Goal: Task Accomplishment & Management: Manage account settings

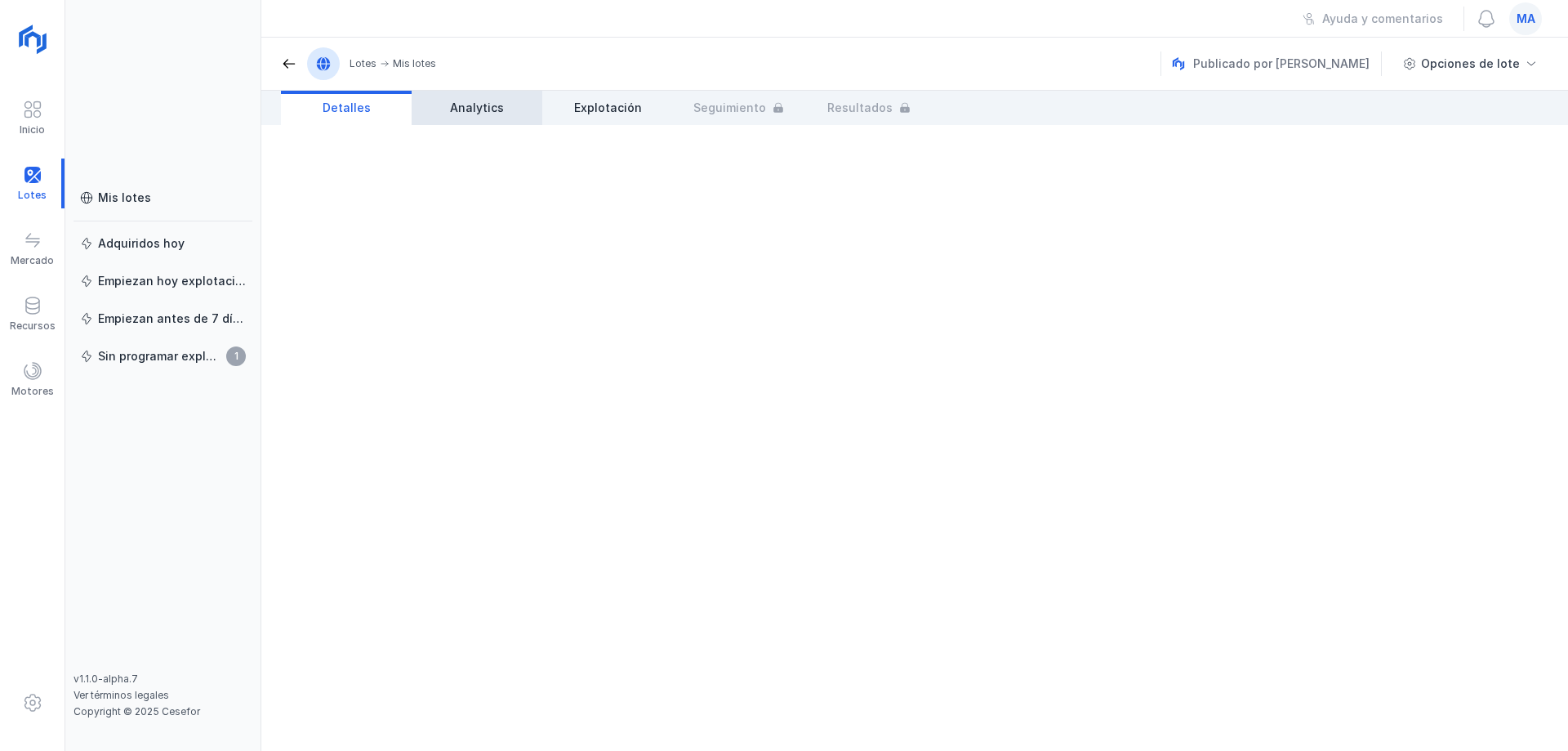
click at [488, 114] on span "Analytics" at bounding box center [477, 107] width 54 height 16
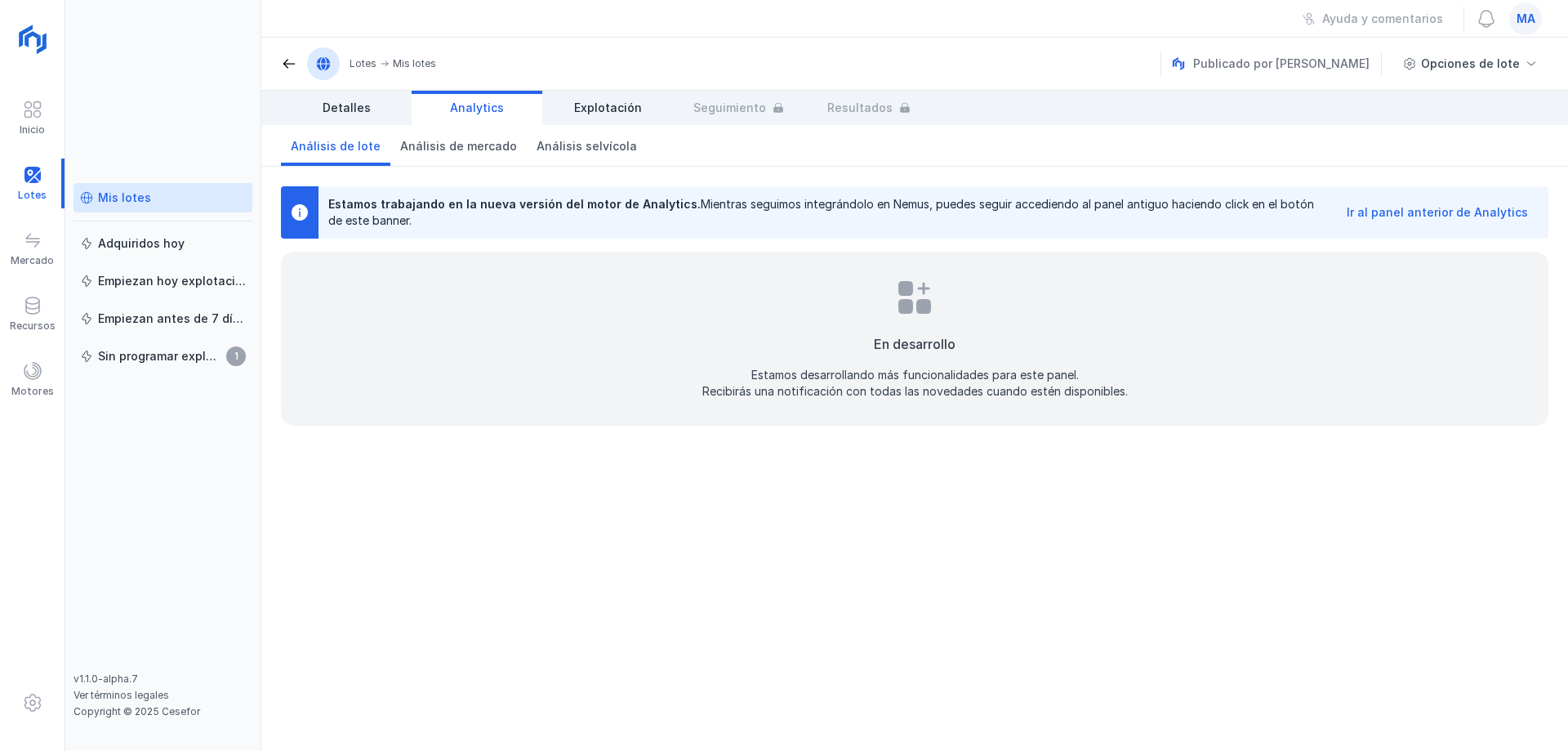
click at [119, 191] on div "Mis lotes" at bounding box center [125, 197] width 53 height 16
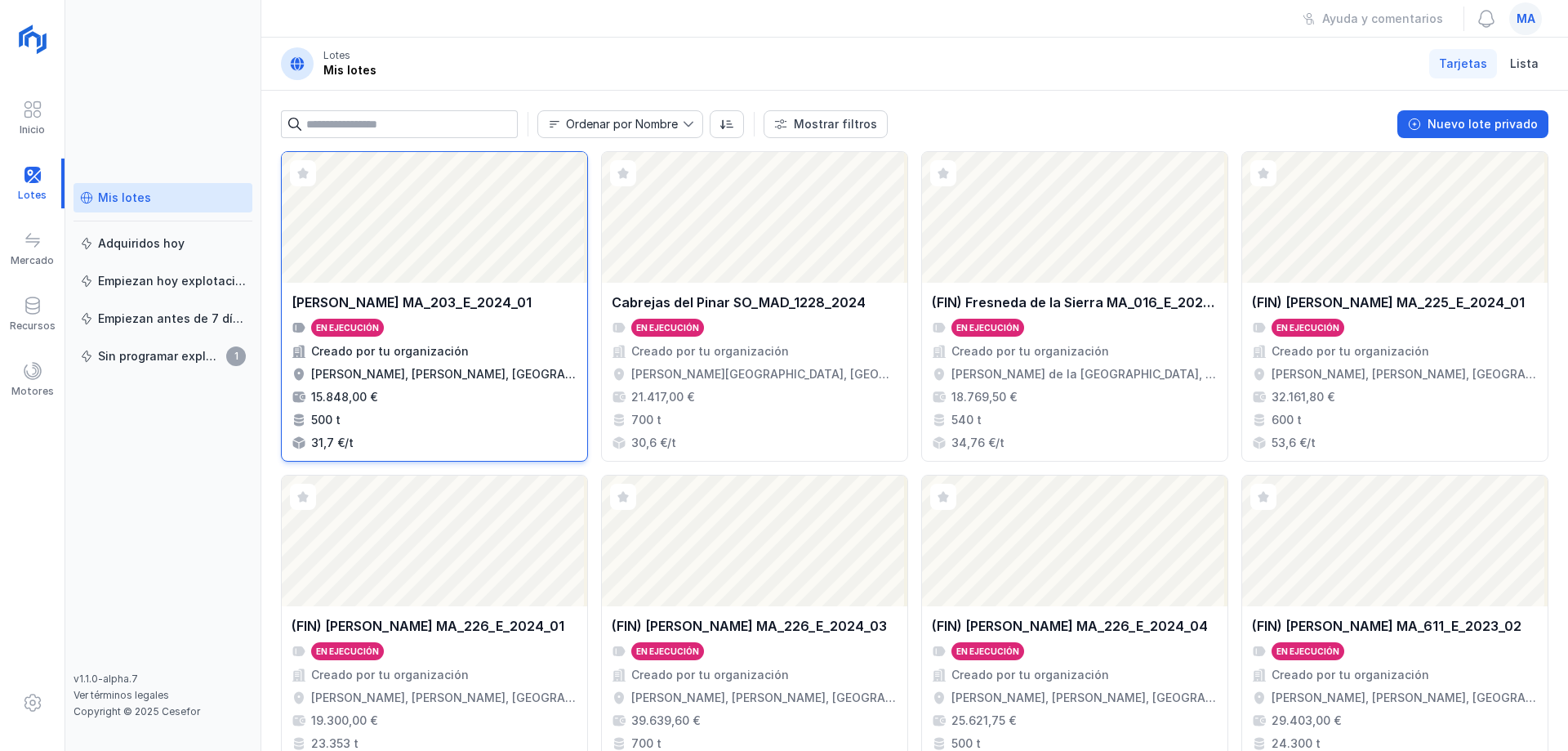
click at [505, 346] on div "Creado por tu organización" at bounding box center [434, 350] width 286 height 16
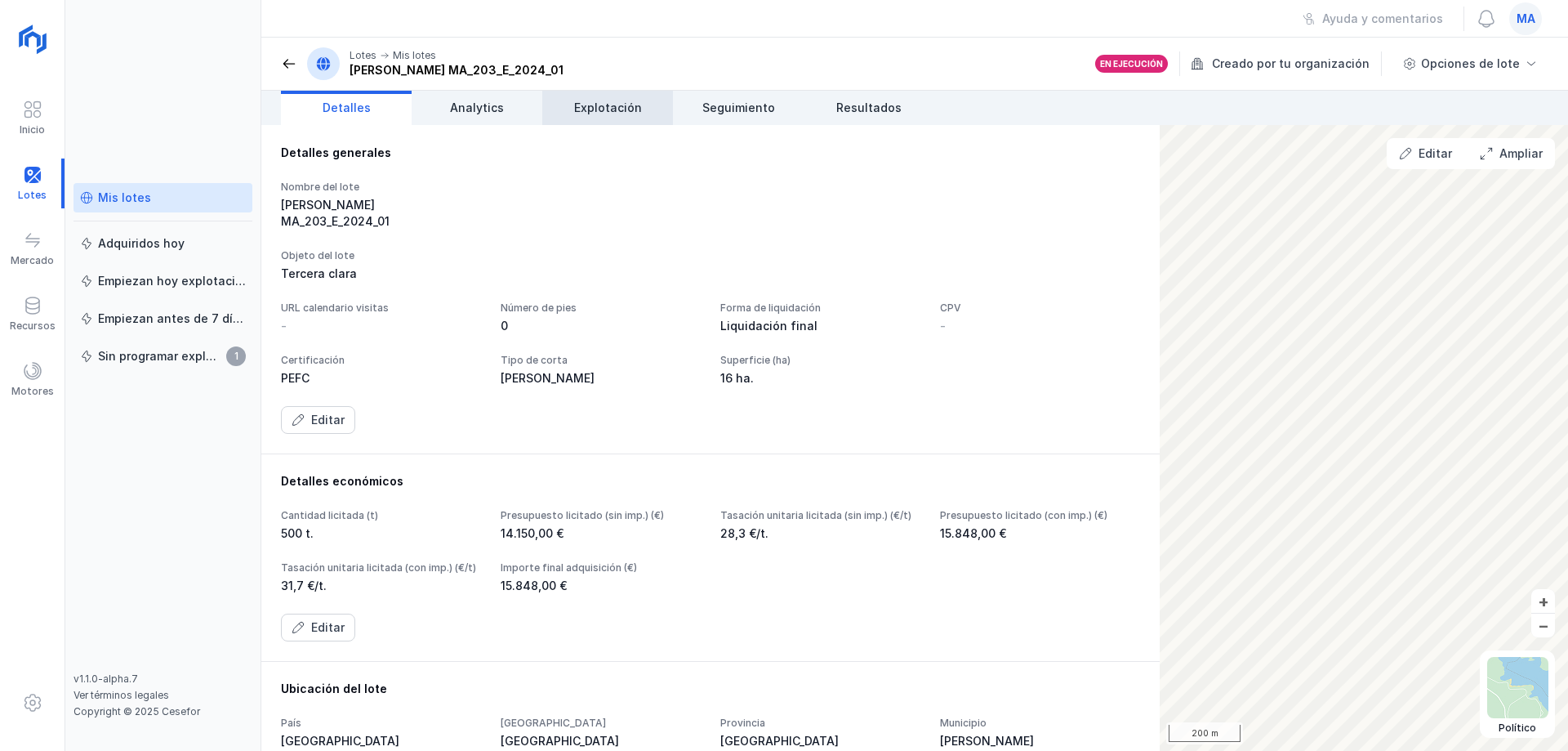
click at [587, 110] on span "Explotación" at bounding box center [608, 107] width 68 height 16
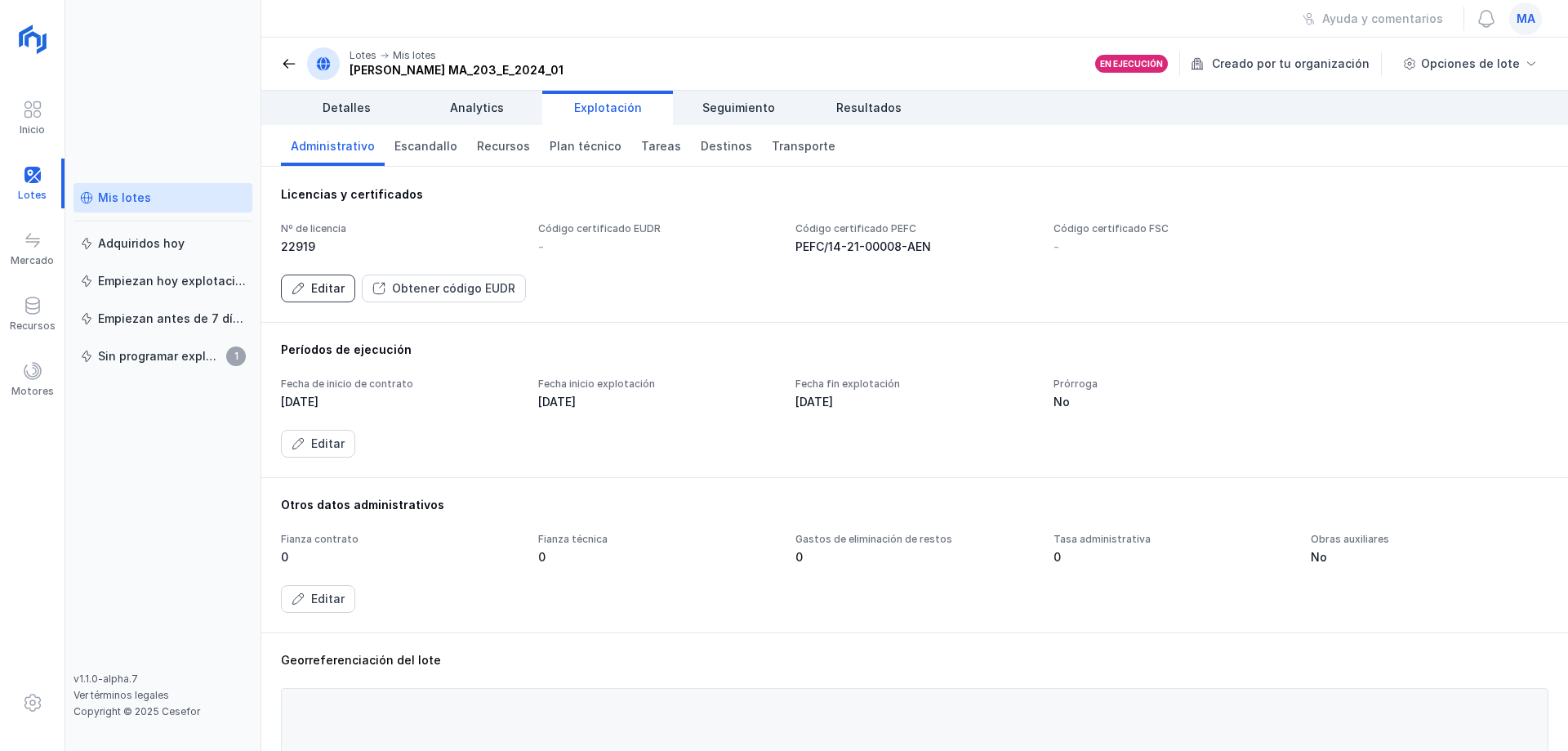
click at [334, 291] on div "Editar" at bounding box center [327, 288] width 33 height 16
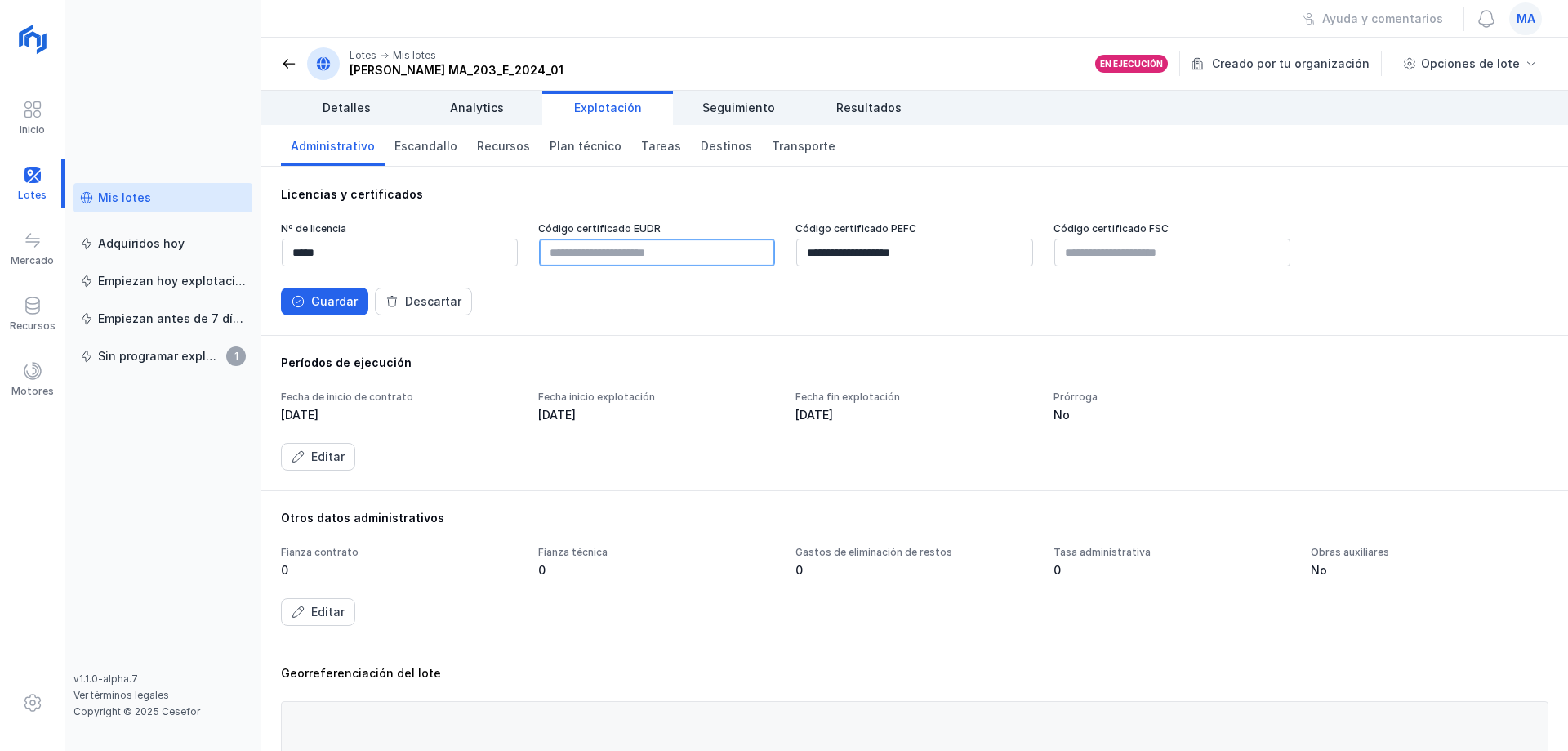
click at [654, 249] on input "text" at bounding box center [657, 252] width 236 height 28
paste input "**********"
type input "**********"
click at [333, 300] on div "Guardar" at bounding box center [334, 301] width 47 height 16
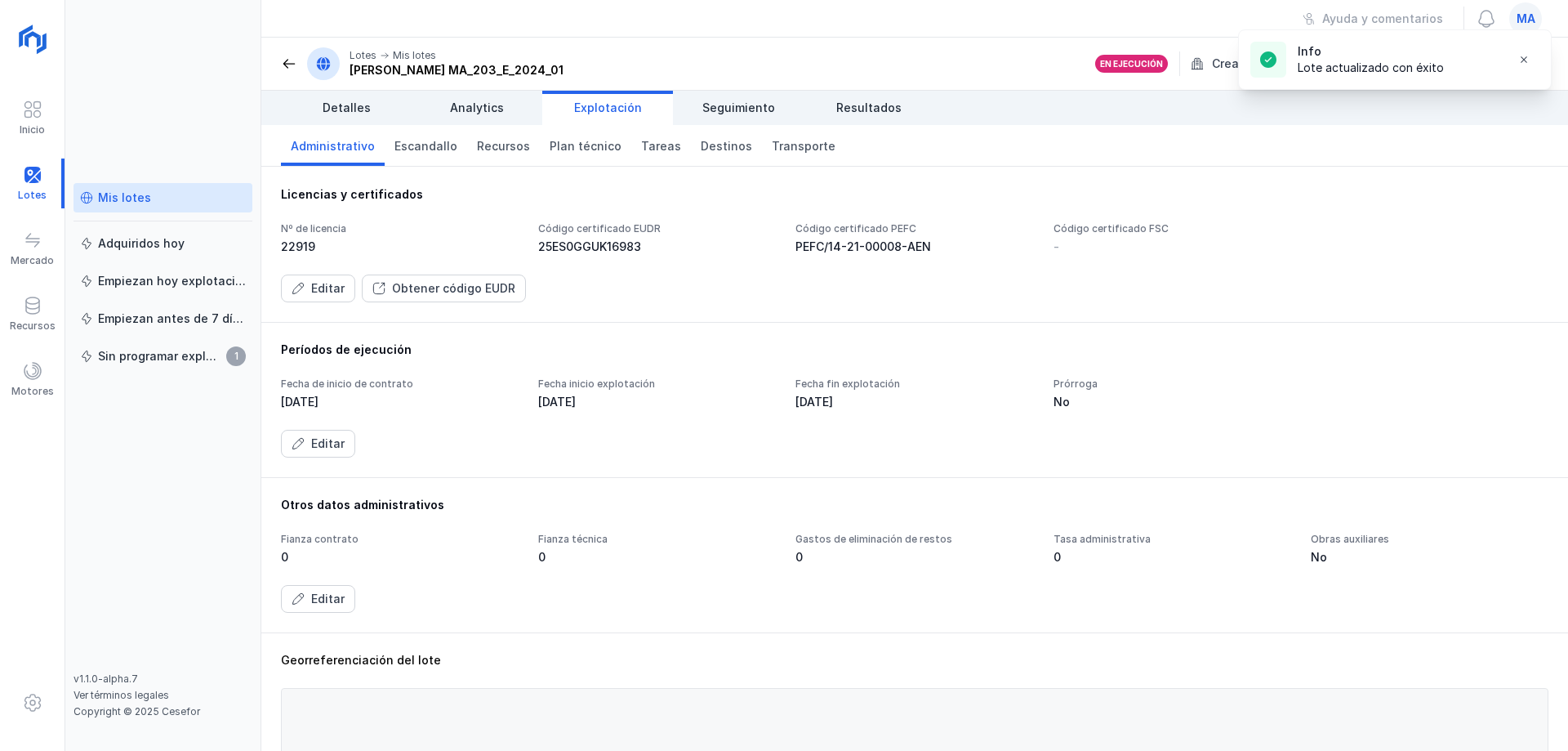
click at [736, 294] on div "Editar Obtener código EUDR" at bounding box center [914, 289] width 1268 height 28
click at [145, 77] on div "Mis lotes Adquiridos [DATE] Empiezan [DATE] explotación Empiezan antes de 7 día…" at bounding box center [163, 375] width 196 height 751
click at [453, 296] on div "Obtener código EUDR" at bounding box center [453, 288] width 123 height 16
click at [605, 245] on div "25ES0GGUK16983" at bounding box center [657, 246] width 237 height 16
click at [302, 289] on span "Editar" at bounding box center [298, 288] width 13 height 13
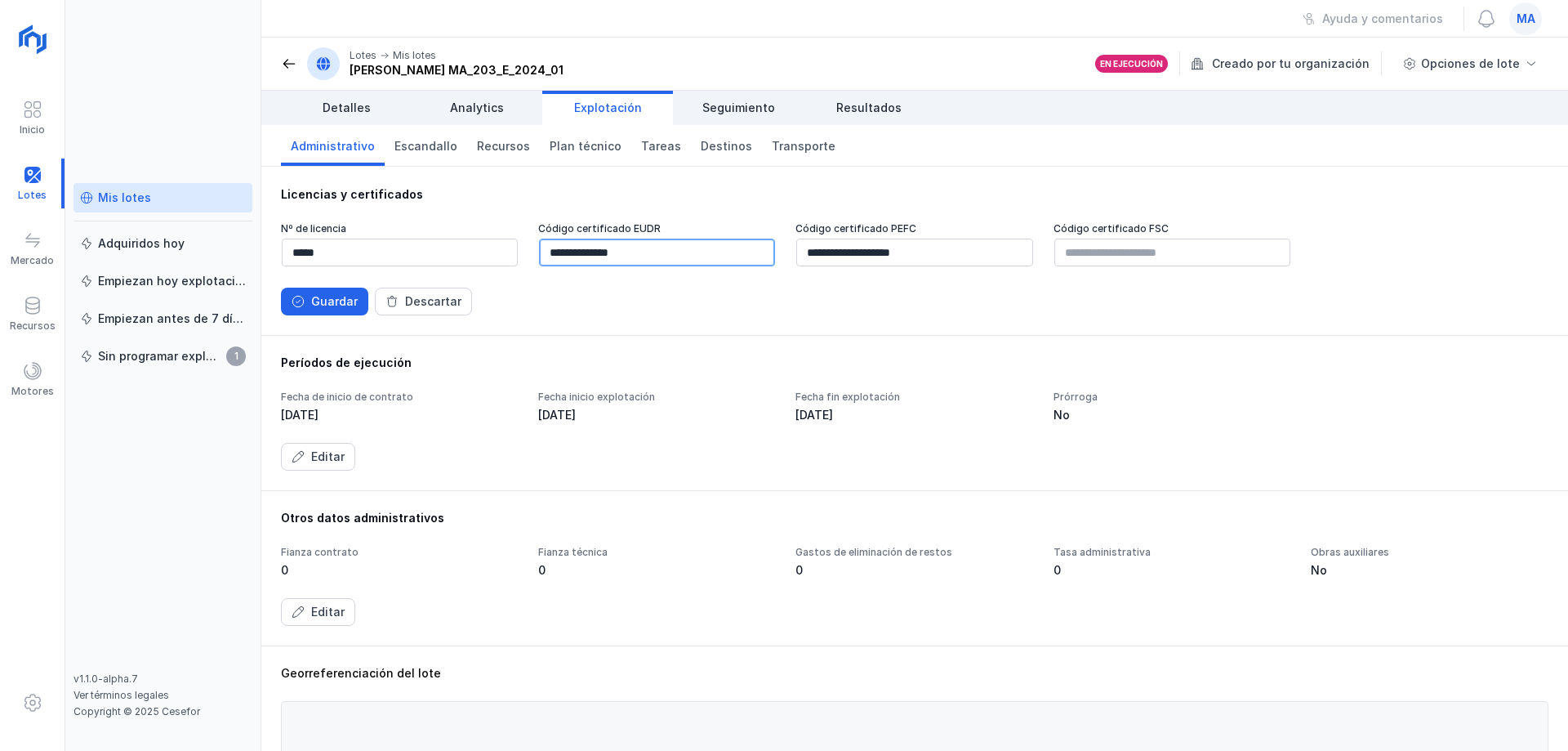
drag, startPoint x: 676, startPoint y: 255, endPoint x: 403, endPoint y: 246, distance: 273.1
click at [403, 246] on div "**********" at bounding box center [914, 245] width 1268 height 46
click at [318, 294] on div "Guardar" at bounding box center [334, 301] width 47 height 16
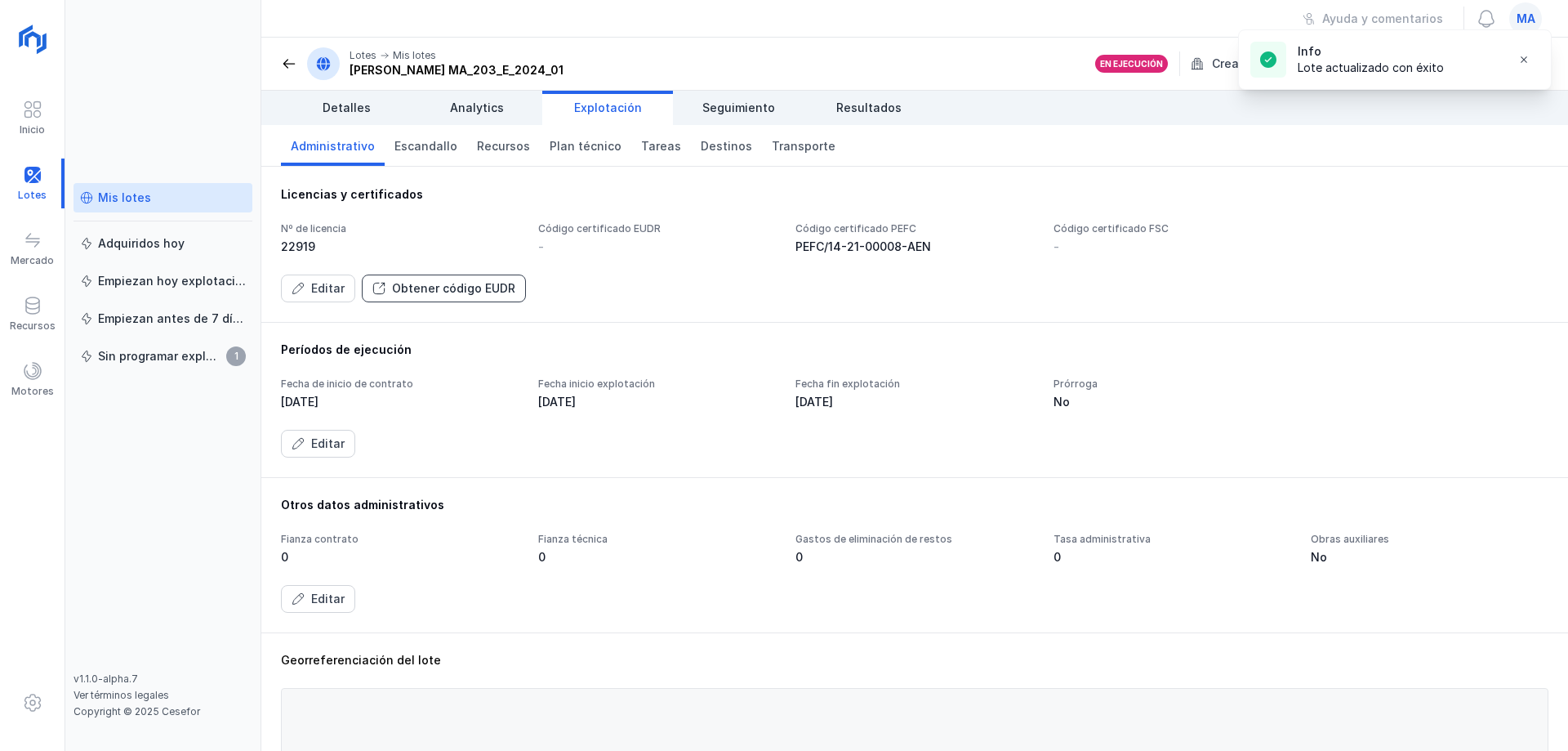
click at [453, 288] on div "Obtener código EUDR" at bounding box center [453, 288] width 123 height 16
click at [432, 277] on button "Obtener código EUDR" at bounding box center [444, 289] width 165 height 28
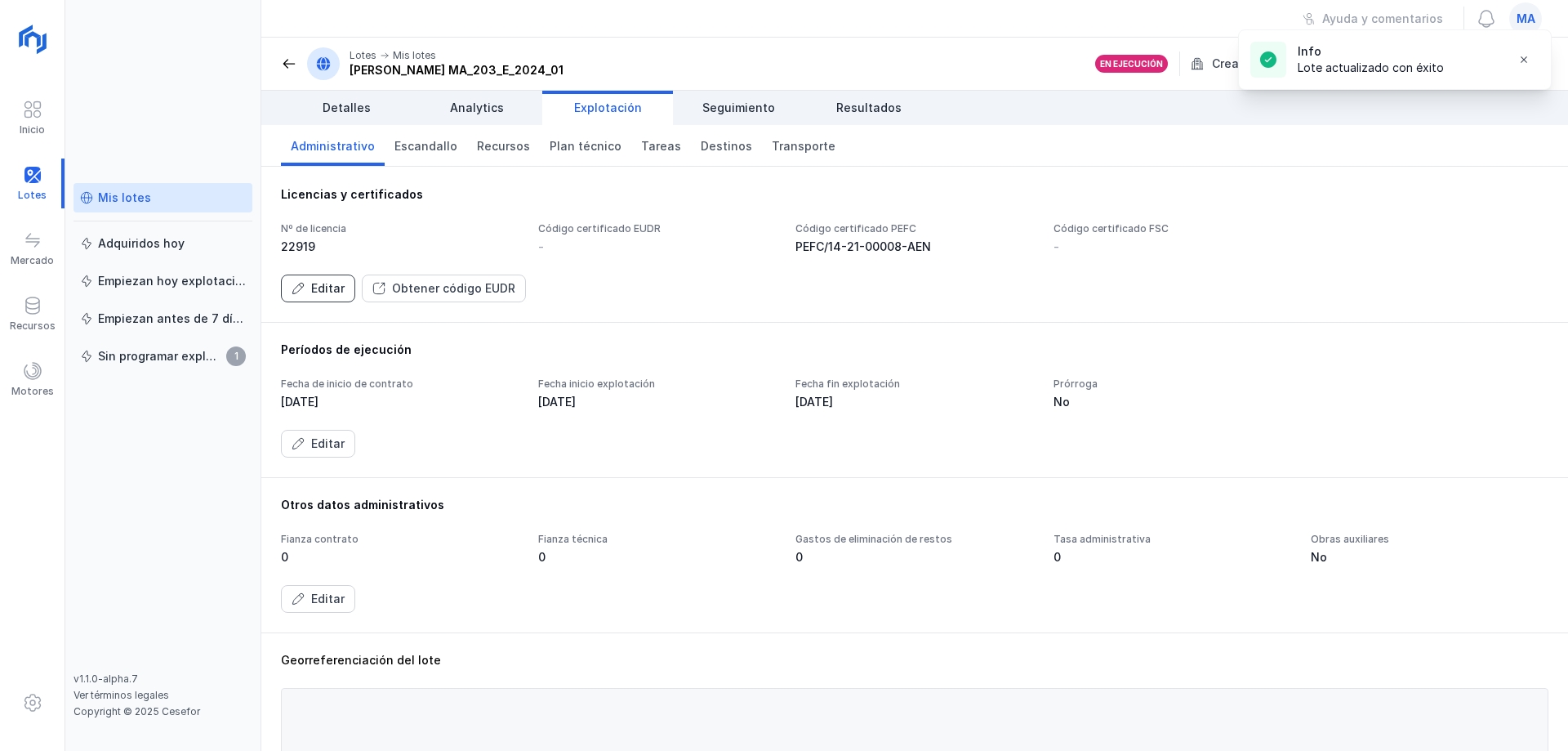
click at [327, 283] on div "Editar" at bounding box center [327, 288] width 33 height 16
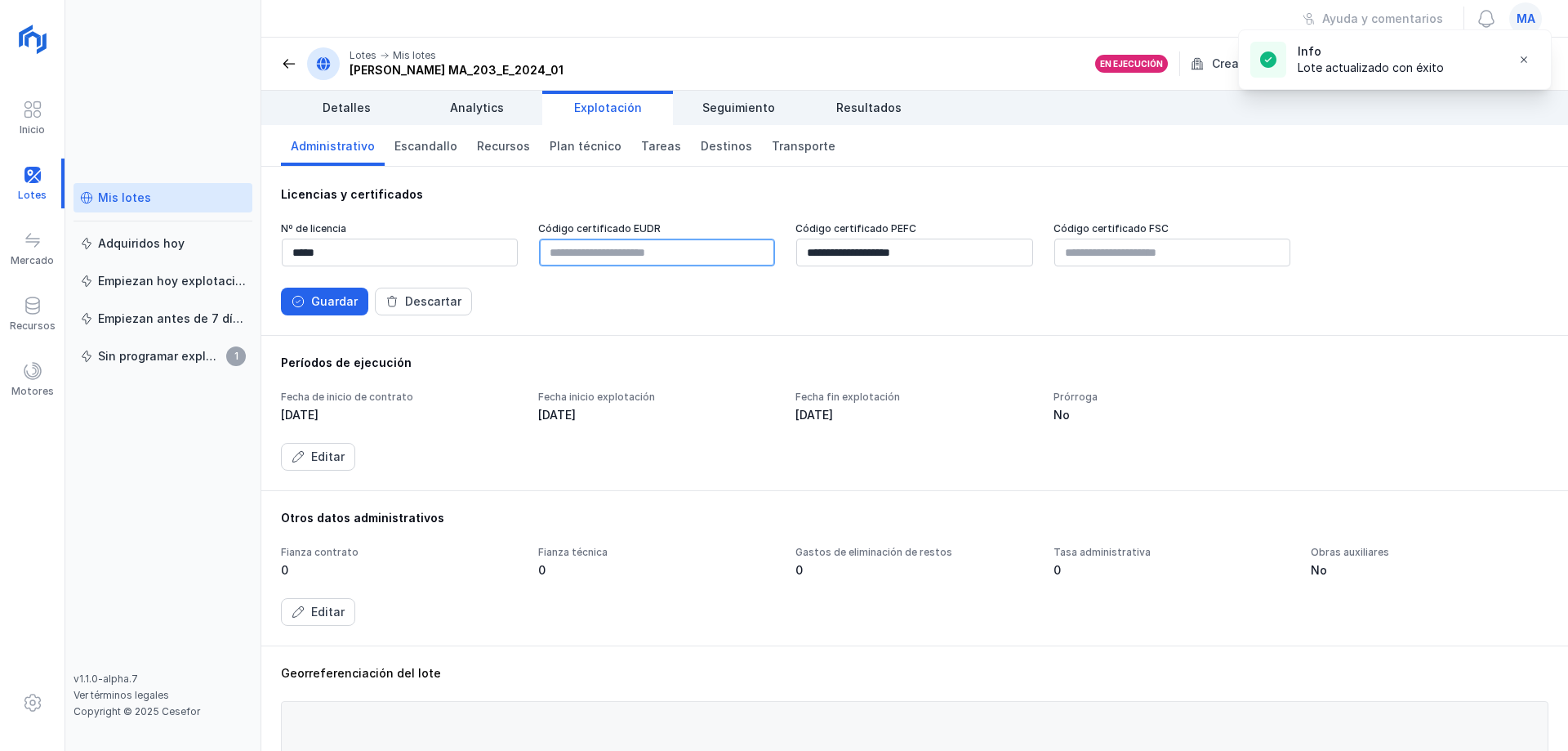
click at [611, 252] on input "text" at bounding box center [657, 252] width 236 height 28
paste input "**********"
type input "**********"
click at [616, 280] on div "**********" at bounding box center [914, 269] width 1268 height 93
click at [327, 292] on button "Guardar" at bounding box center [324, 301] width 87 height 28
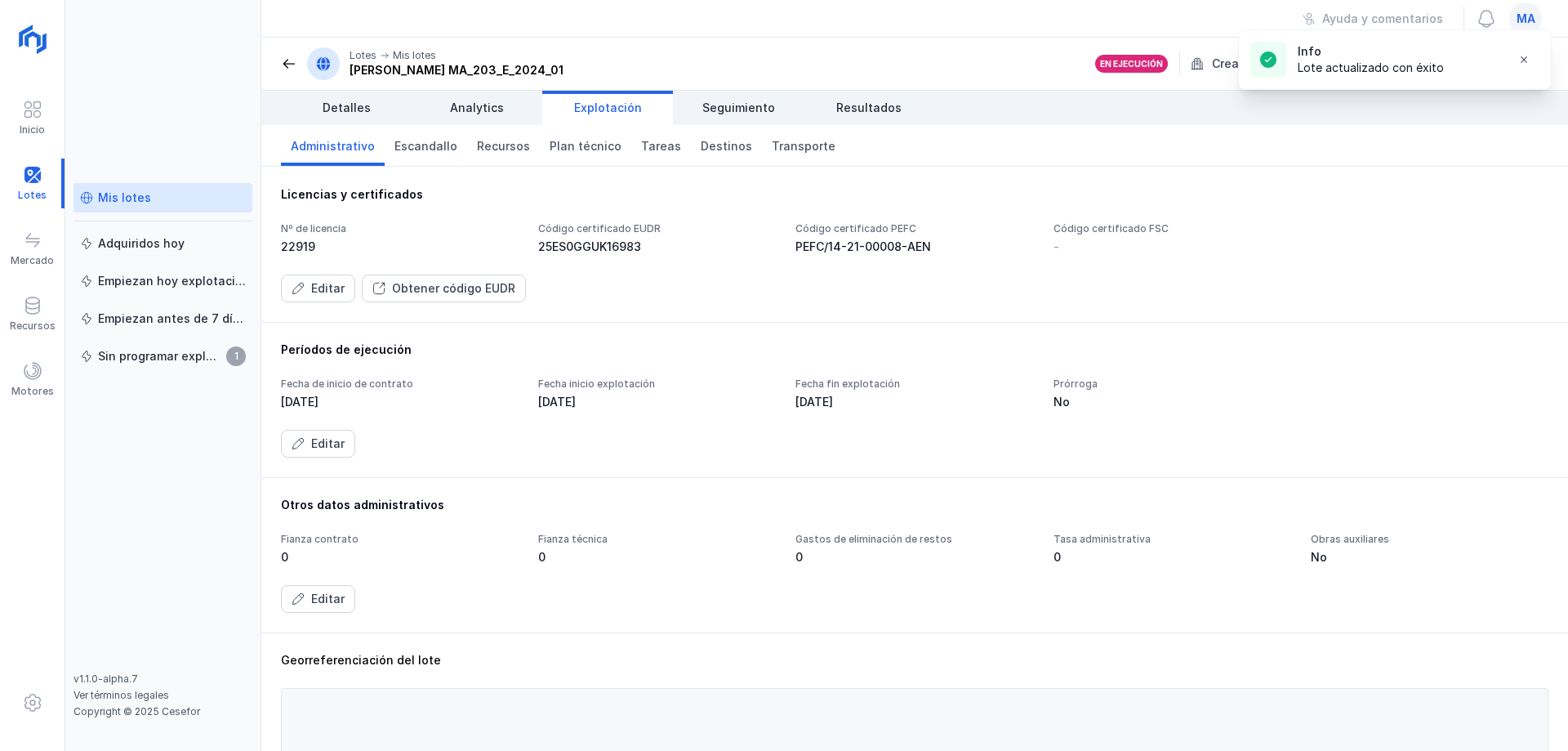
click at [497, 195] on div "Licencias y certificados" at bounding box center [914, 194] width 1268 height 16
click at [284, 53] on div "Lotes Mis lotes [PERSON_NAME] MA_203_E_2024_01" at bounding box center [421, 64] width 282 height 33
click at [285, 66] on span at bounding box center [288, 63] width 16 height 16
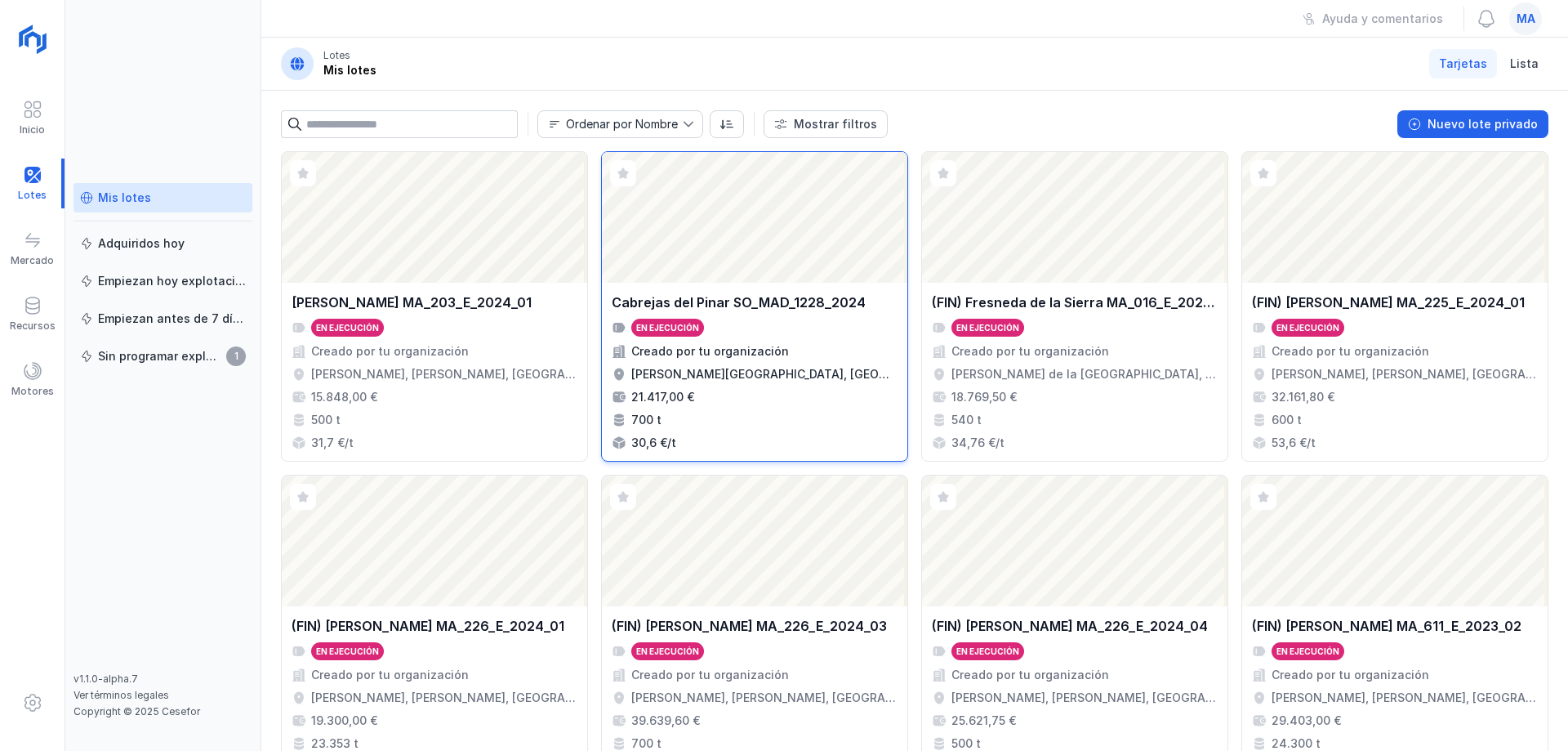
click at [790, 340] on div "[PERSON_NAME] SO_MAD_1228_2024 En ejecución Creado por tu organización [PERSON_…" at bounding box center [754, 372] width 286 height 159
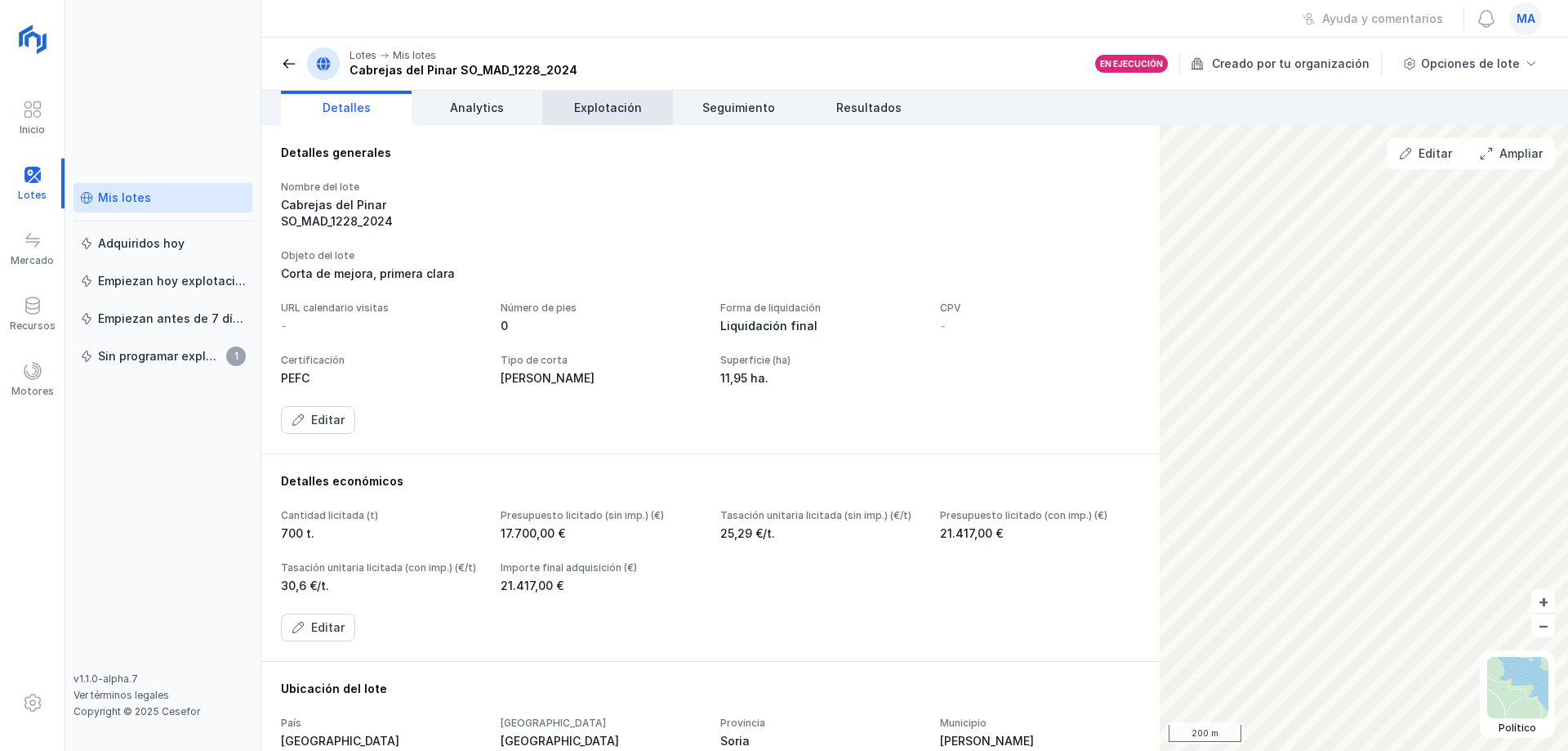
click at [602, 115] on span "Explotación" at bounding box center [608, 107] width 68 height 16
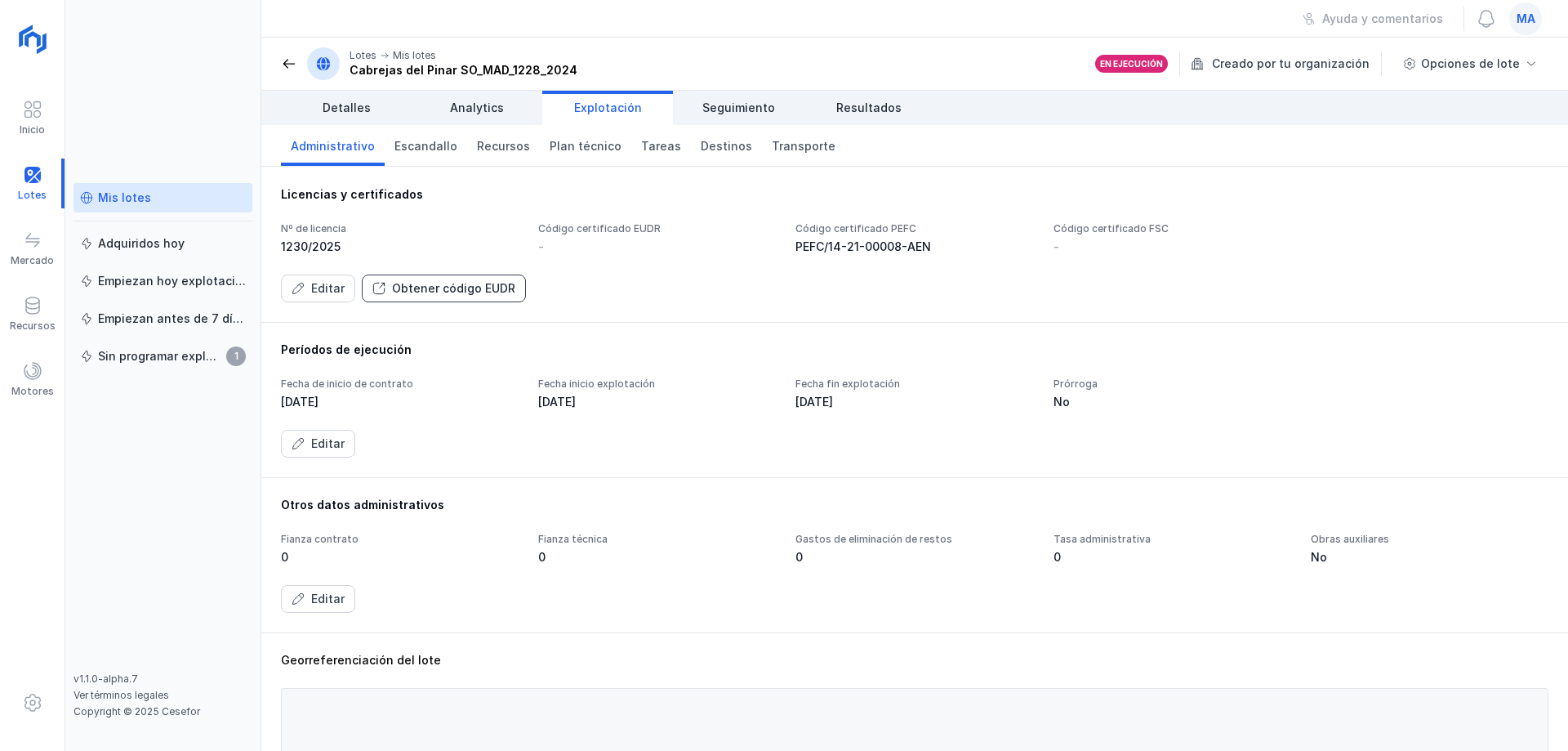
click at [417, 293] on div "Obtener código EUDR" at bounding box center [453, 288] width 123 height 16
click at [291, 66] on span at bounding box center [288, 63] width 16 height 16
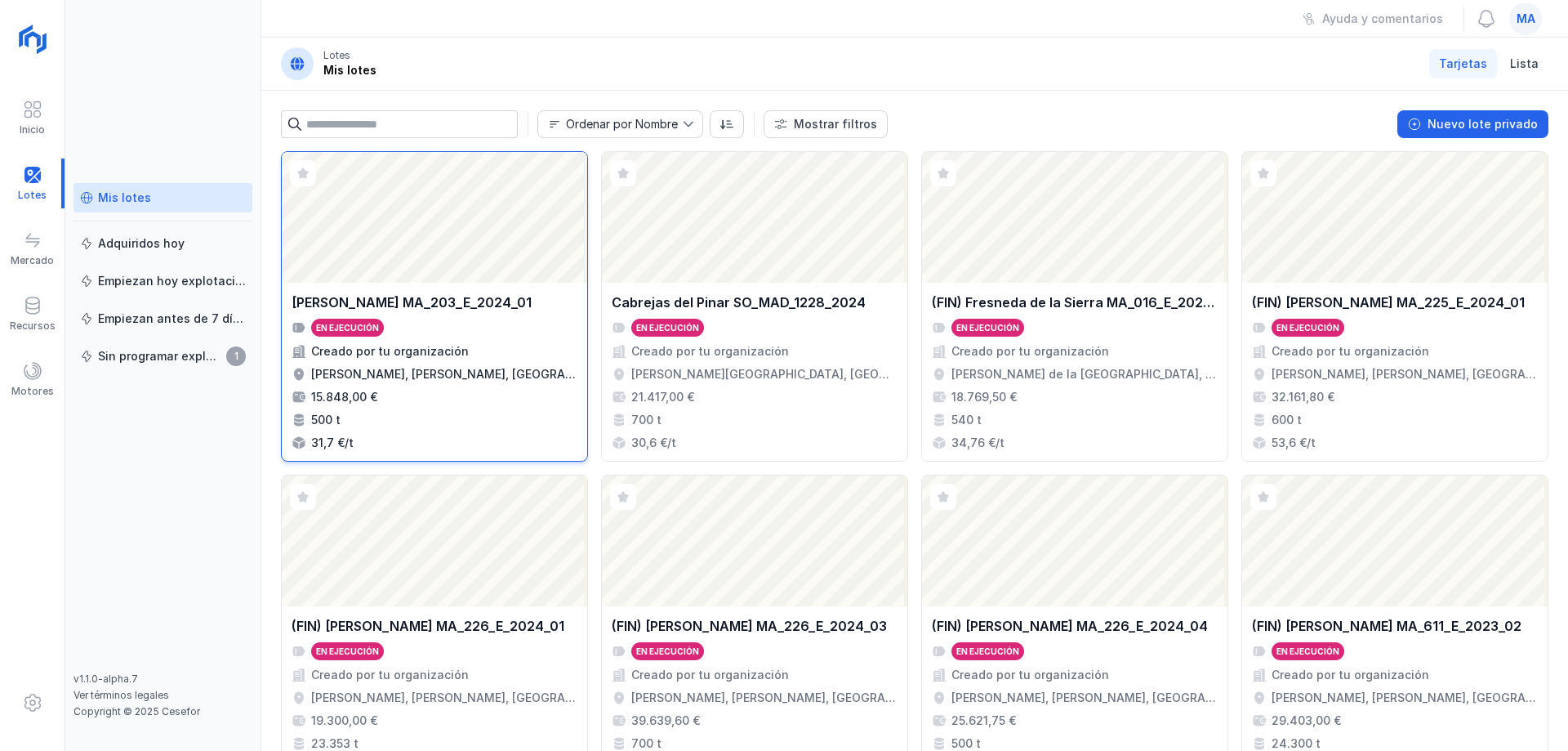
click at [494, 320] on div "En ejecución" at bounding box center [434, 328] width 286 height 18
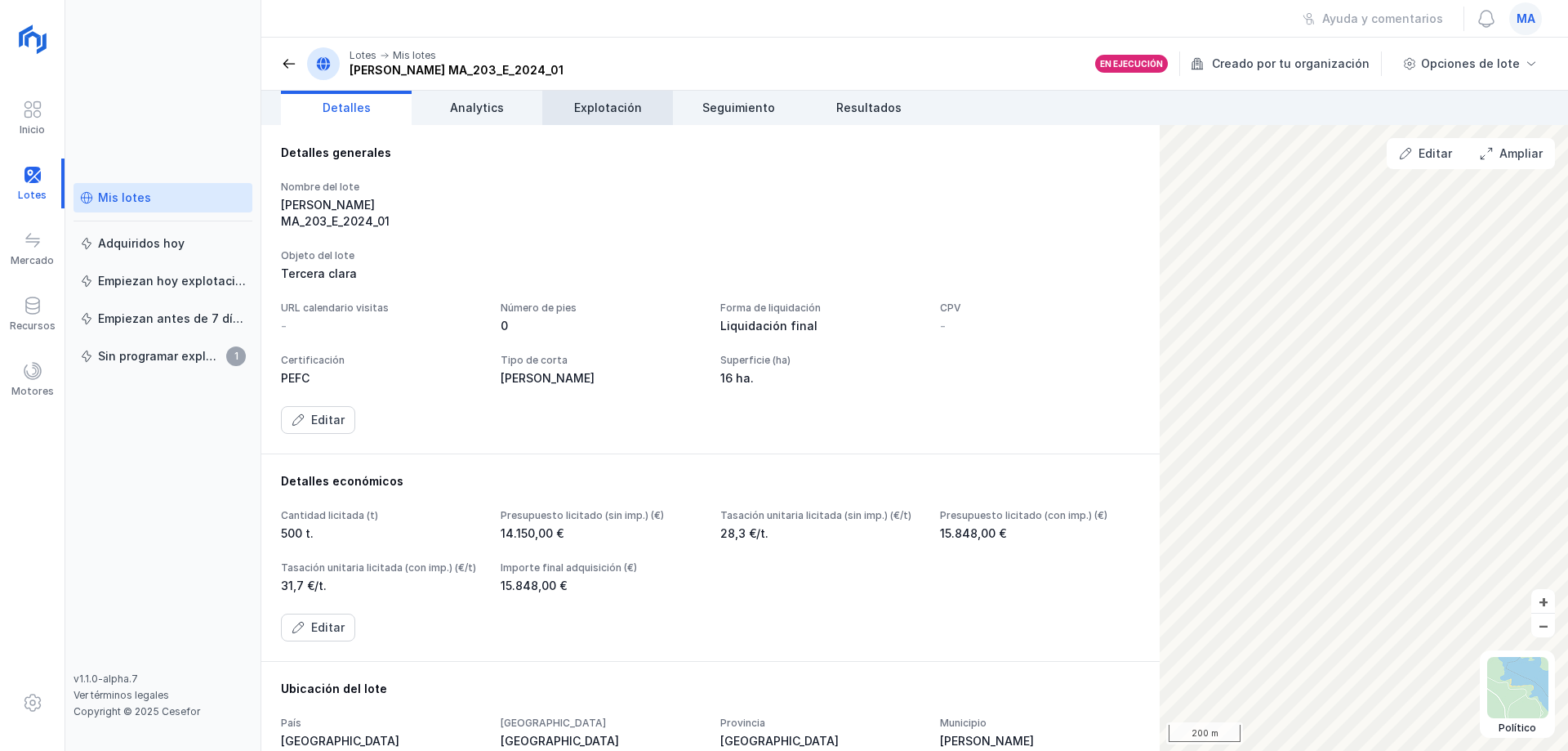
click at [618, 105] on span "Explotación" at bounding box center [608, 107] width 68 height 16
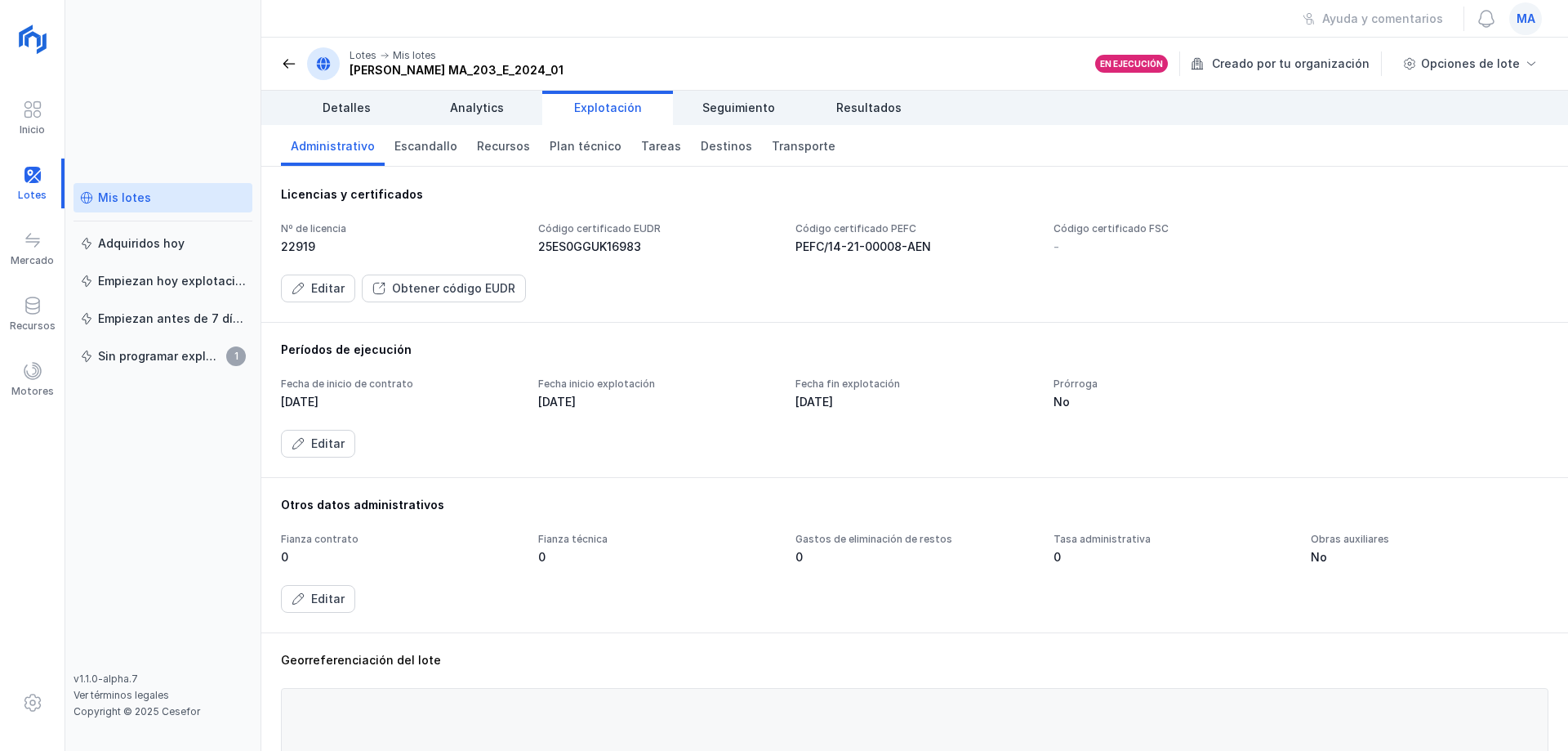
click at [412, 222] on div "Nº de licencia" at bounding box center [399, 228] width 237 height 13
click at [639, 276] on div "Editar Obtener código EUDR" at bounding box center [914, 289] width 1268 height 28
